Goal: Check status: Check status

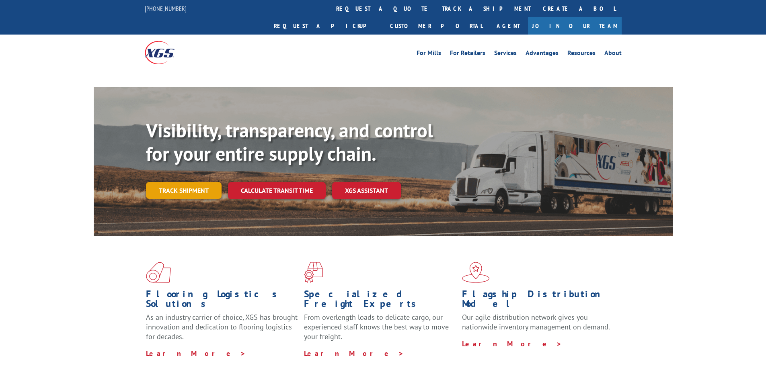
click at [172, 182] on link "Track shipment" at bounding box center [184, 190] width 76 height 17
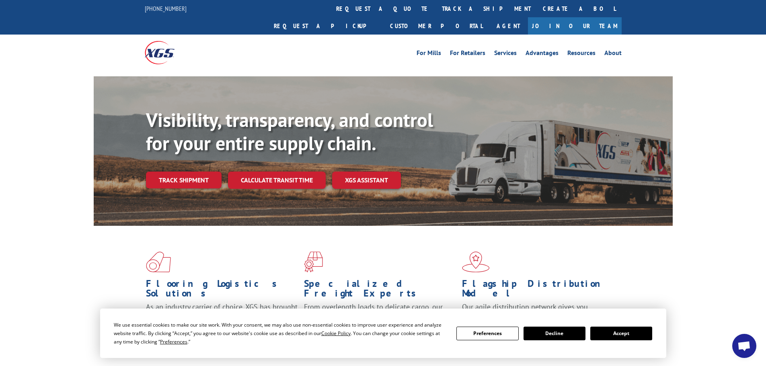
click at [620, 338] on button "Accept" at bounding box center [621, 334] width 62 height 14
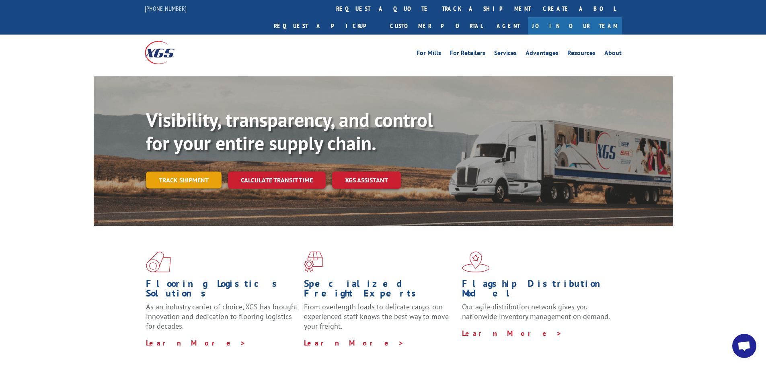
click at [195, 172] on link "Track shipment" at bounding box center [184, 180] width 76 height 17
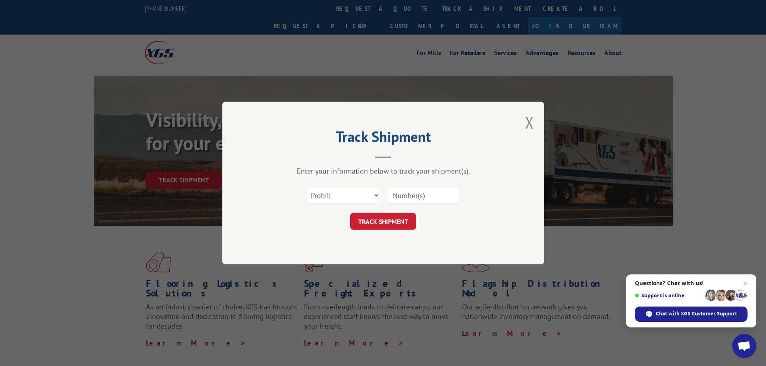
click at [413, 197] on input at bounding box center [423, 195] width 74 height 17
click at [358, 197] on select "Select category... Probill BOL PO" at bounding box center [343, 195] width 74 height 17
select select "bol"
click at [306, 187] on select "Select category... Probill BOL PO" at bounding box center [343, 195] width 74 height 17
click at [419, 191] on input at bounding box center [423, 195] width 74 height 17
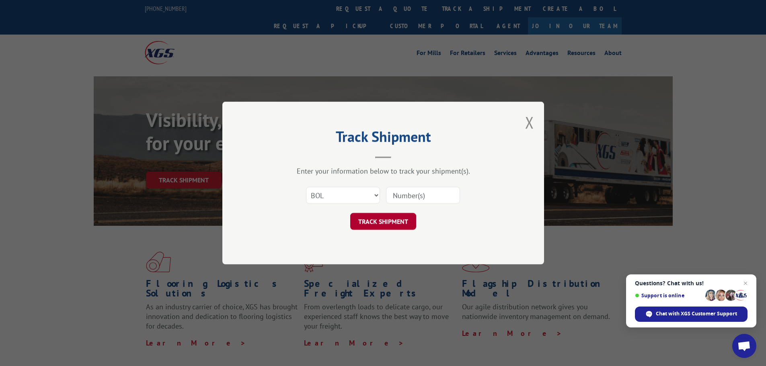
paste input "5574300"
type input "5574300"
click at [388, 224] on button "TRACK SHIPMENT" at bounding box center [383, 221] width 66 height 17
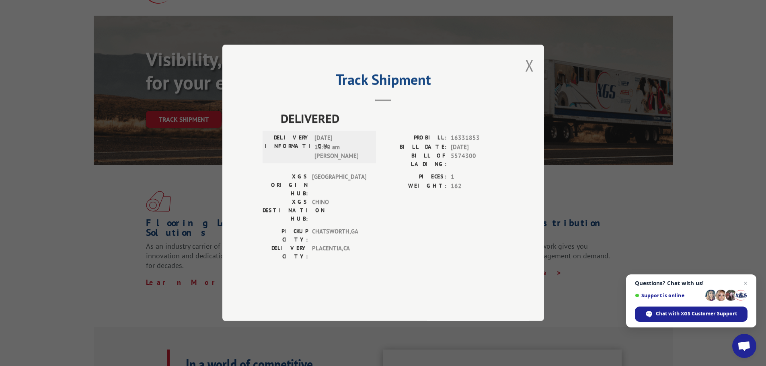
scroll to position [80, 0]
